Goal: Task Accomplishment & Management: Manage account settings

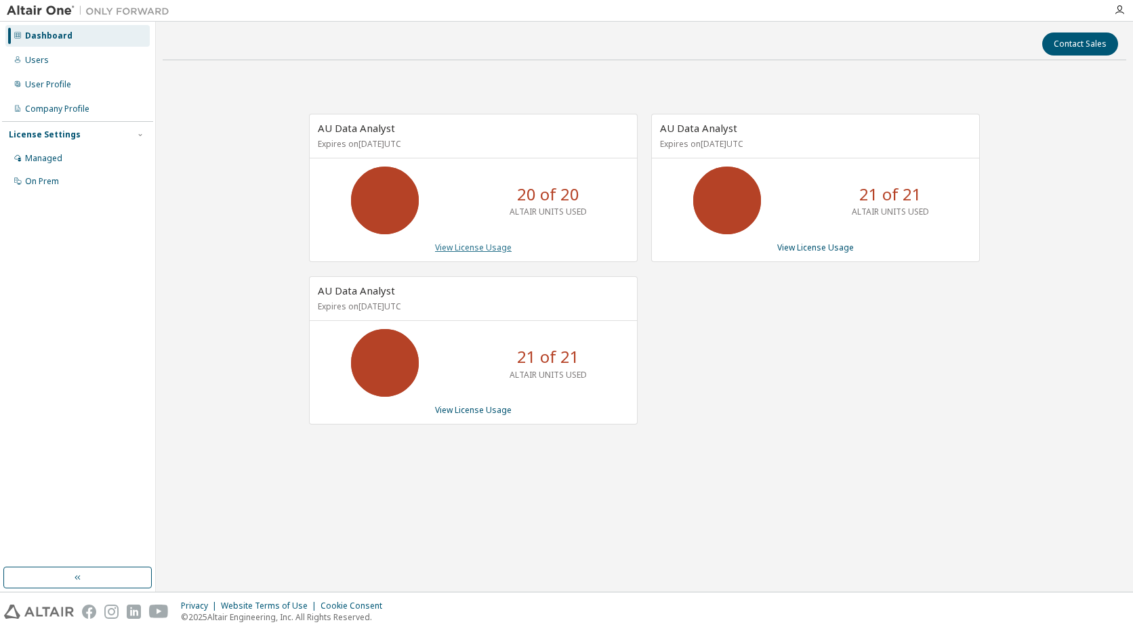
click at [467, 247] on link "View License Usage" at bounding box center [473, 248] width 77 height 12
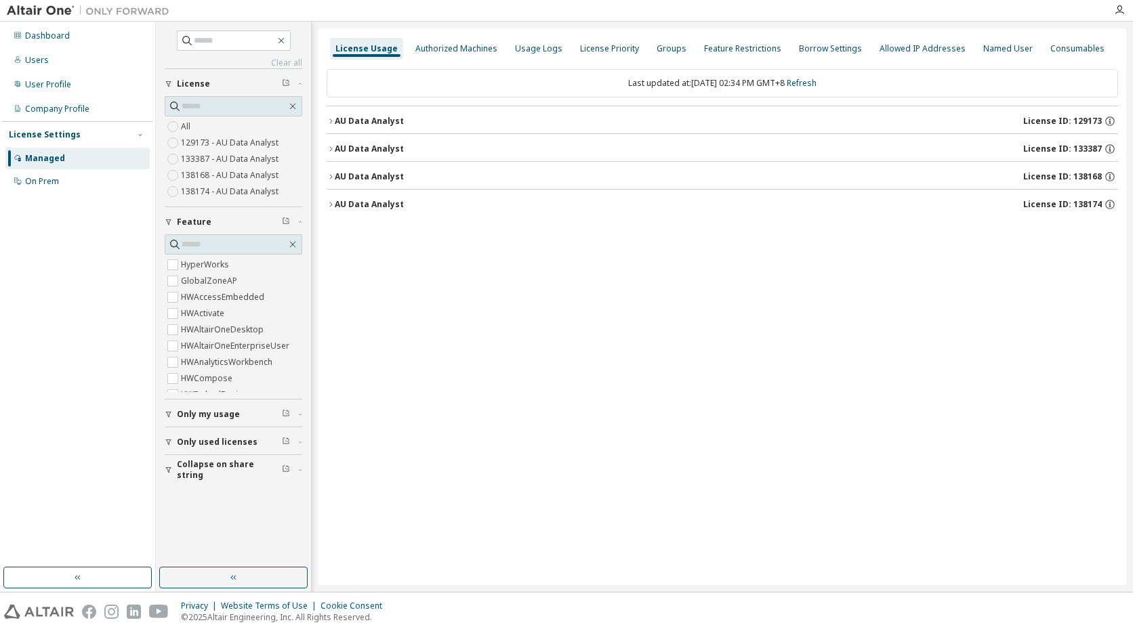
click at [324, 146] on div "License Usage Authorized Machines Usage Logs License Priority Groups Feature Re…" at bounding box center [721, 306] width 807 height 557
click at [331, 150] on icon "button" at bounding box center [330, 149] width 8 height 8
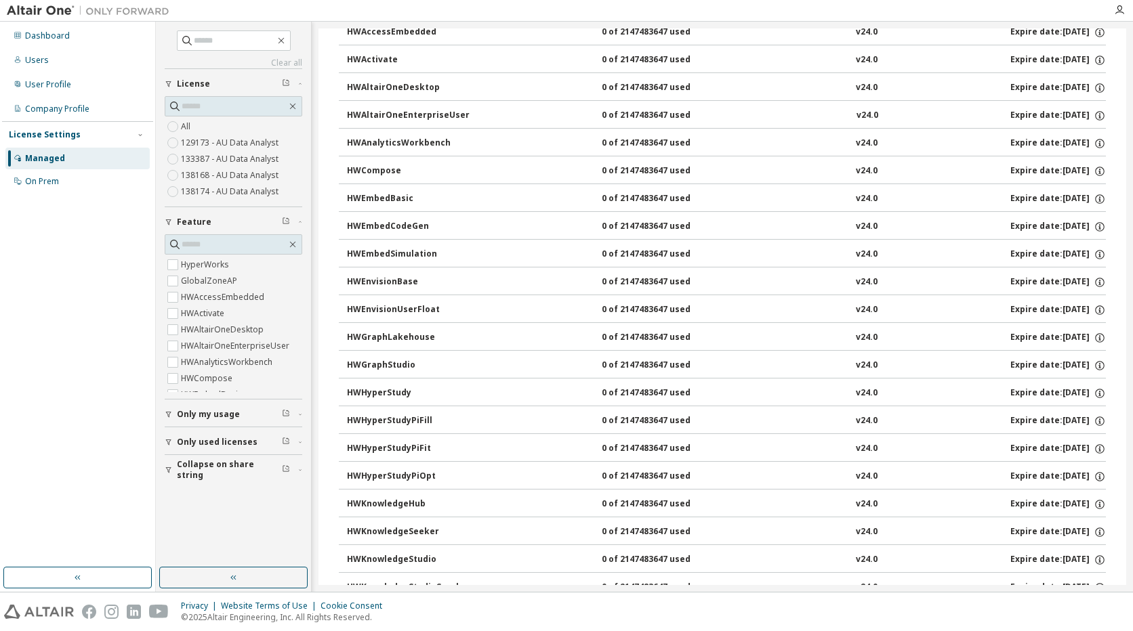
scroll to position [203, 0]
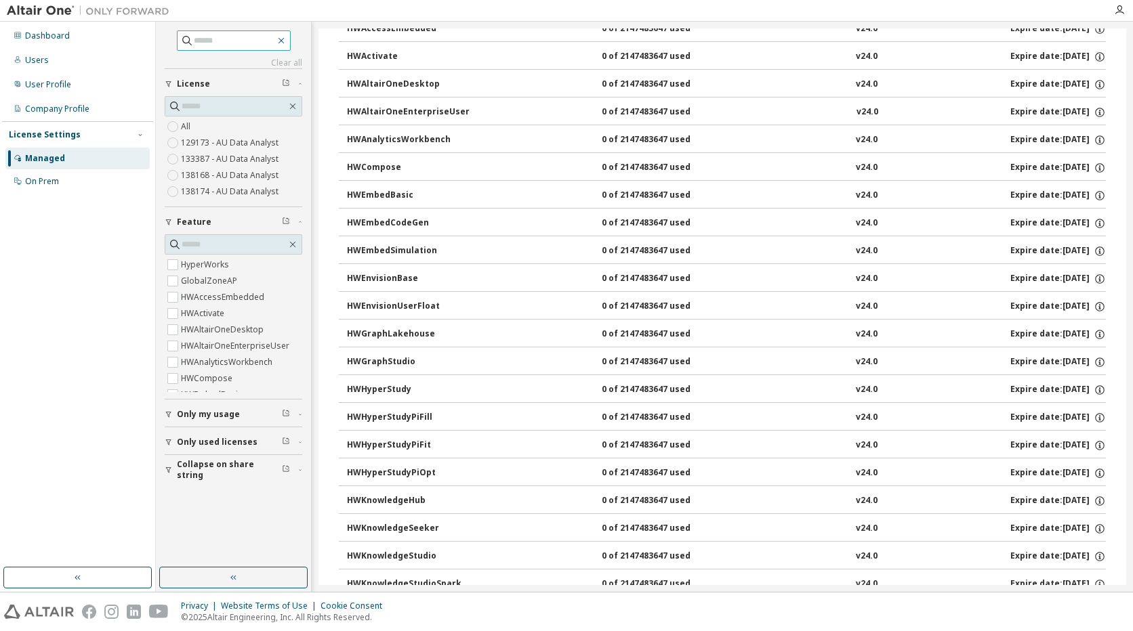
click at [287, 40] on icon "button" at bounding box center [281, 40] width 11 height 11
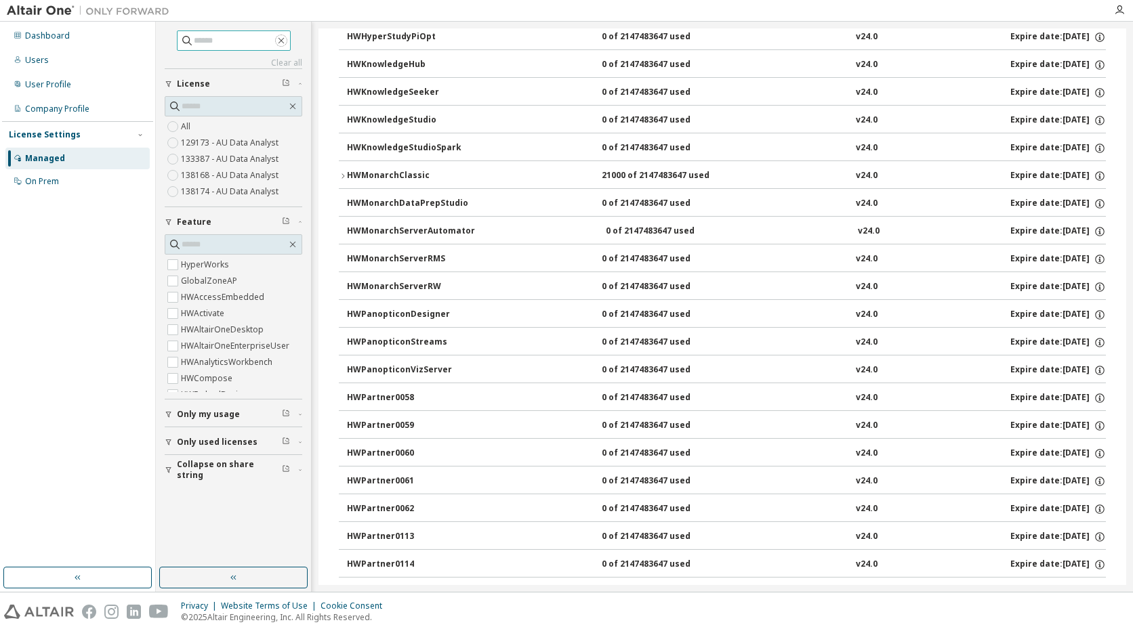
scroll to position [615, 0]
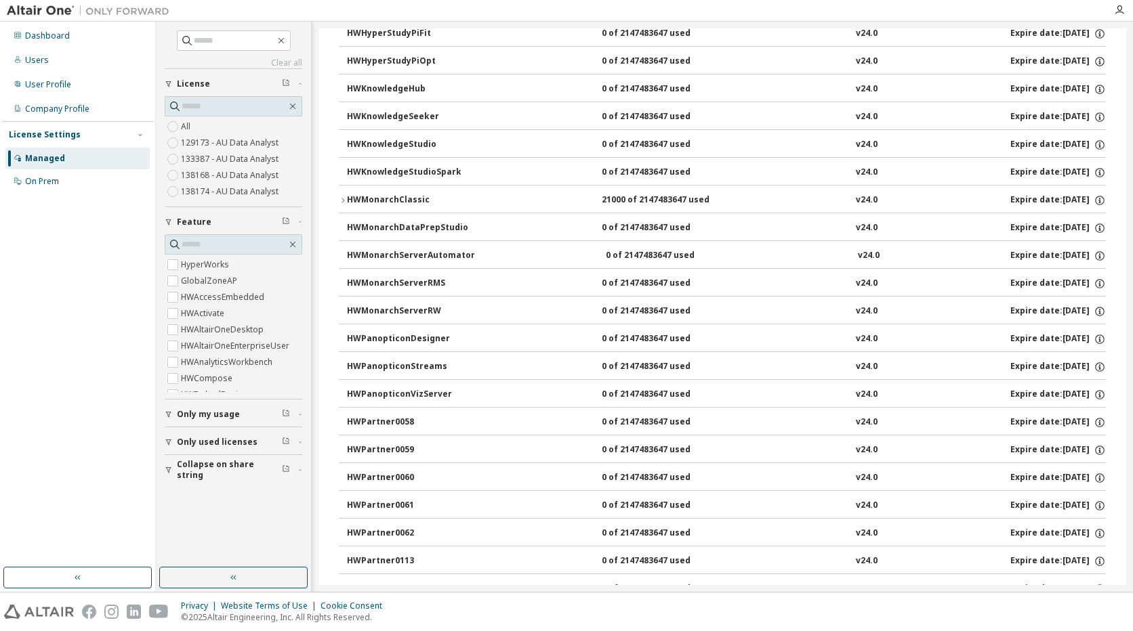
click at [349, 199] on div "HWMonarchClassic" at bounding box center [408, 200] width 122 height 12
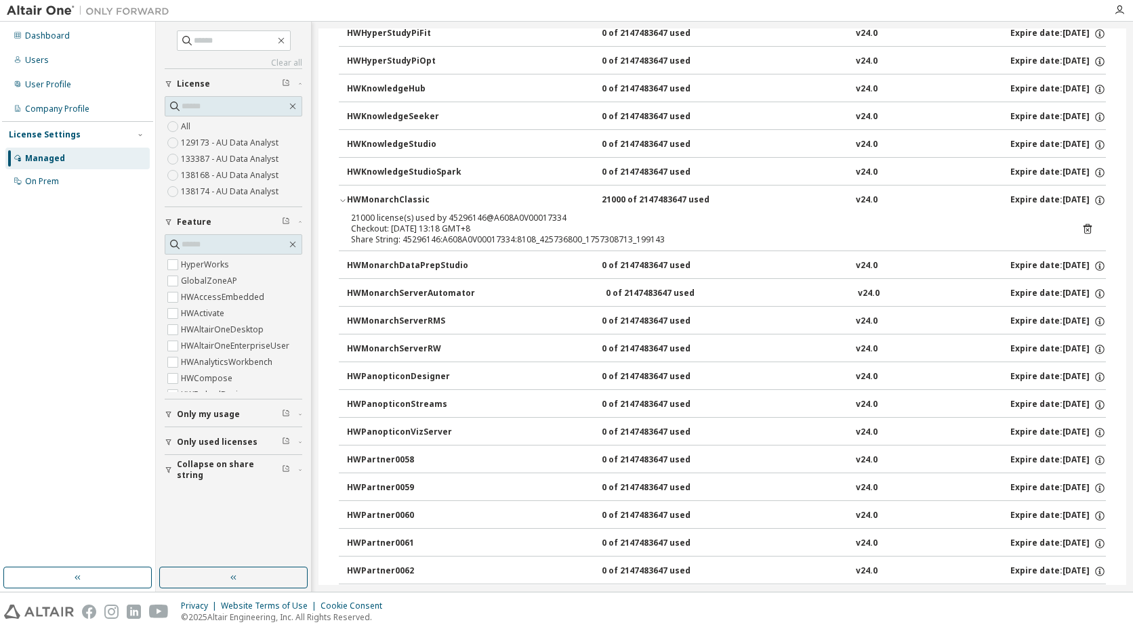
click at [1083, 226] on icon at bounding box center [1087, 229] width 8 height 10
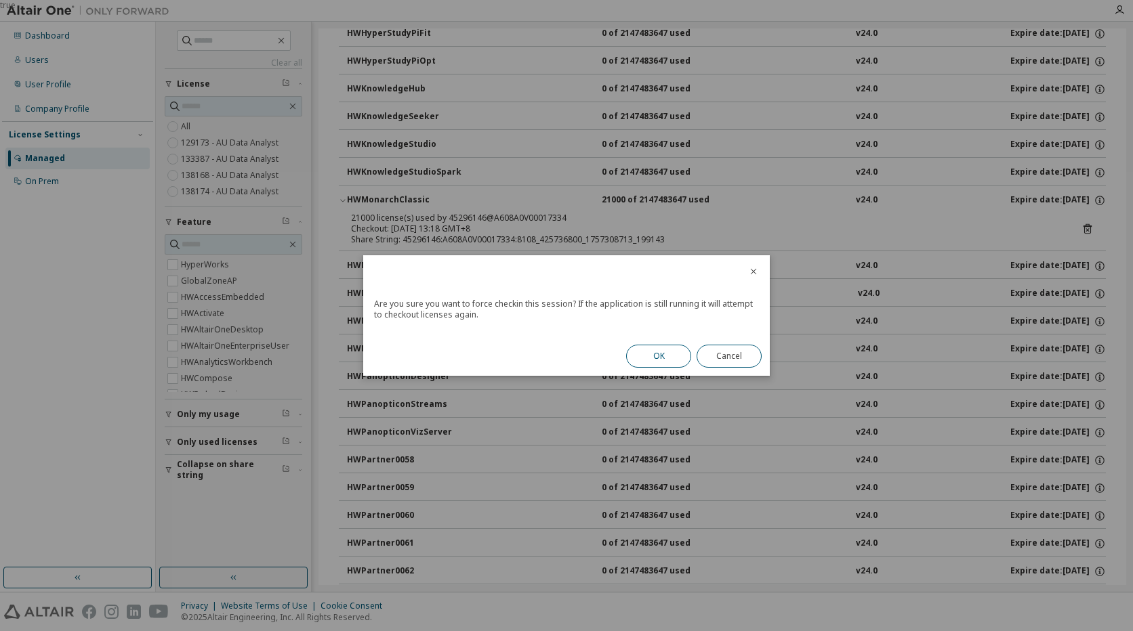
click at [654, 356] on button "OK" at bounding box center [658, 356] width 65 height 23
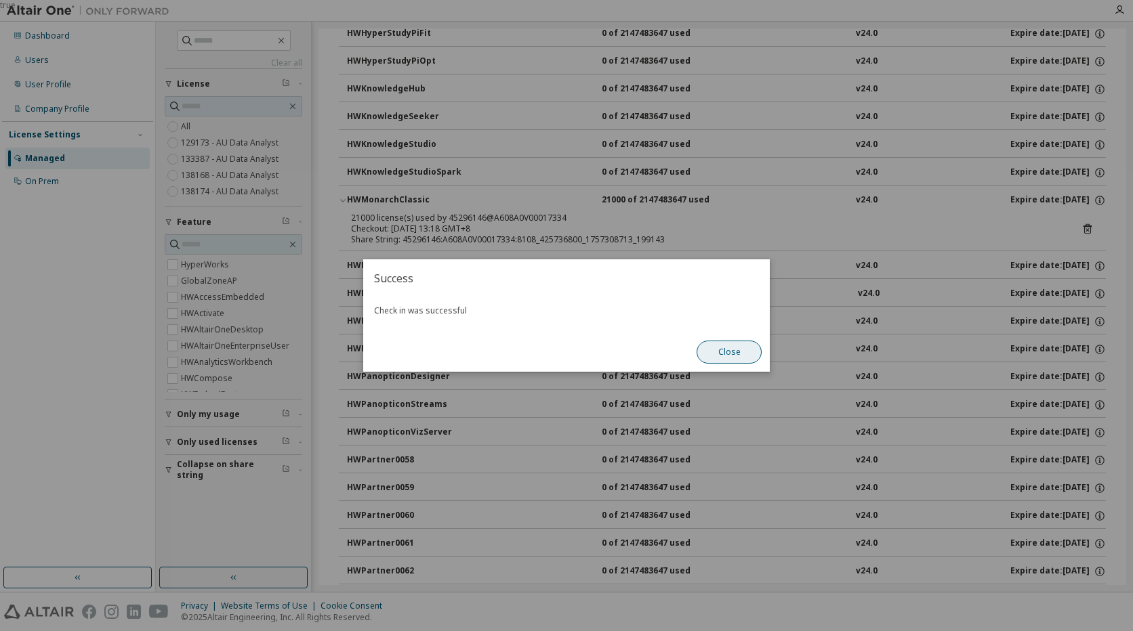
click at [740, 352] on button "Close" at bounding box center [728, 352] width 65 height 23
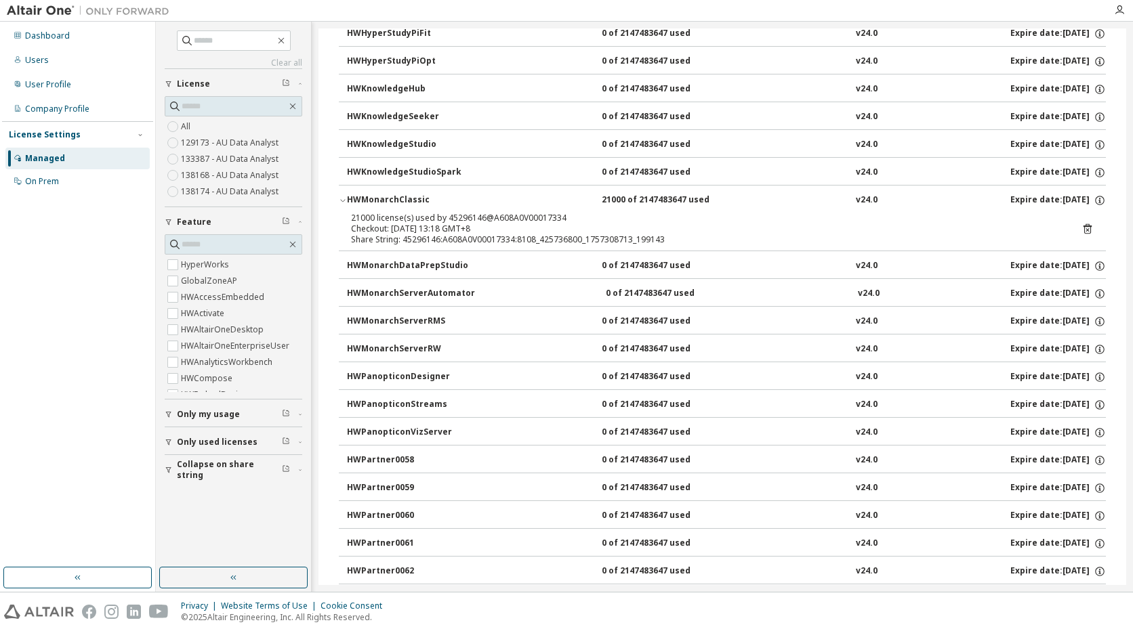
click at [49, 153] on div "Managed" at bounding box center [45, 158] width 40 height 11
click at [51, 161] on div "Managed" at bounding box center [45, 158] width 40 height 11
click at [294, 105] on icon "button" at bounding box center [293, 107] width 6 height 6
click at [291, 58] on link "Clear all" at bounding box center [234, 63] width 138 height 11
